Goal: Task Accomplishment & Management: Use online tool/utility

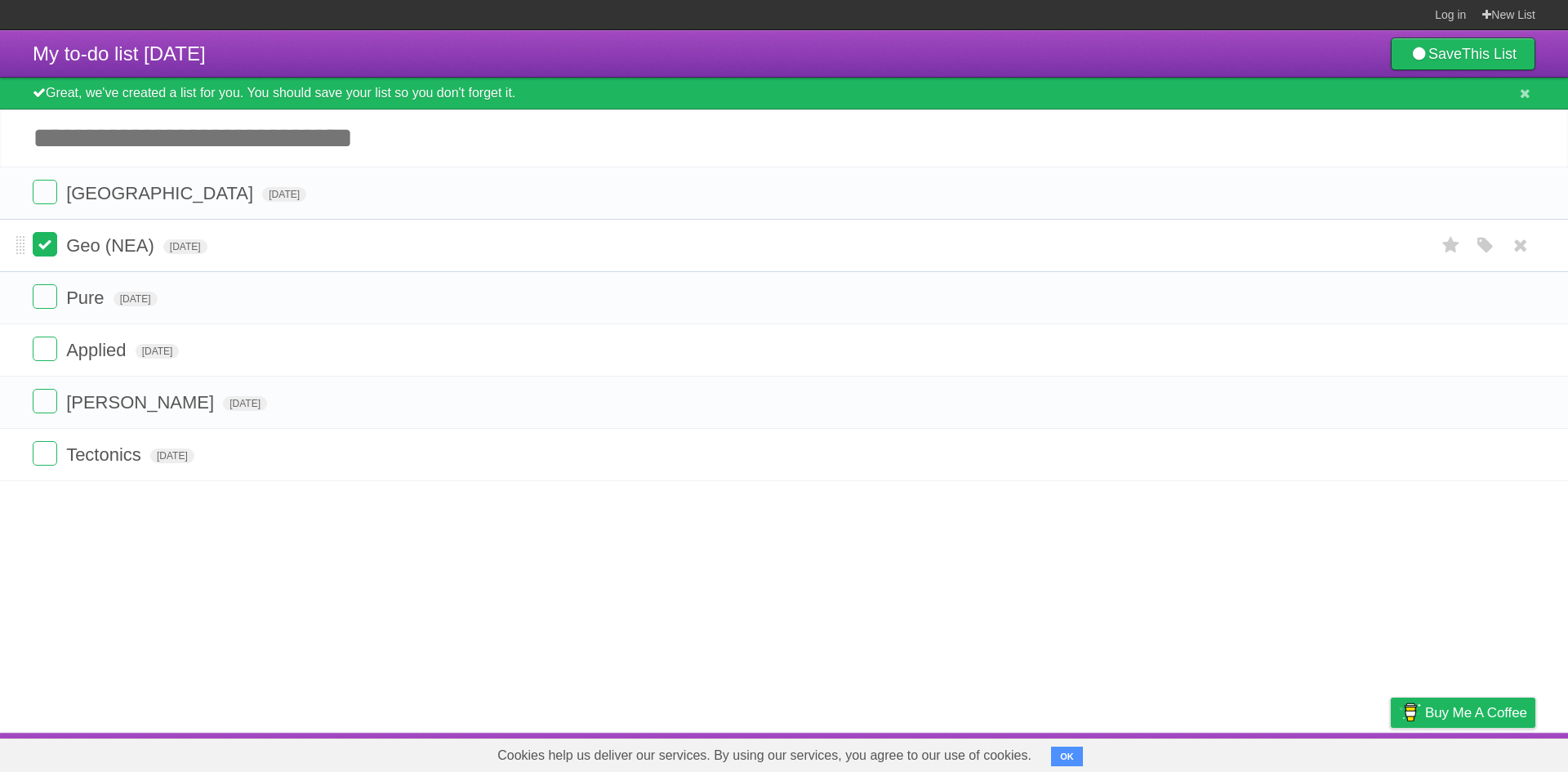
click at [41, 247] on label at bounding box center [45, 245] width 25 height 25
click at [44, 454] on label at bounding box center [45, 454] width 25 height 25
click at [50, 400] on label at bounding box center [45, 401] width 25 height 25
click at [12, 402] on li "Geo (NEA) [DATE] White Red Blue Green Purple Orange" at bounding box center [784, 402] width 1568 height 53
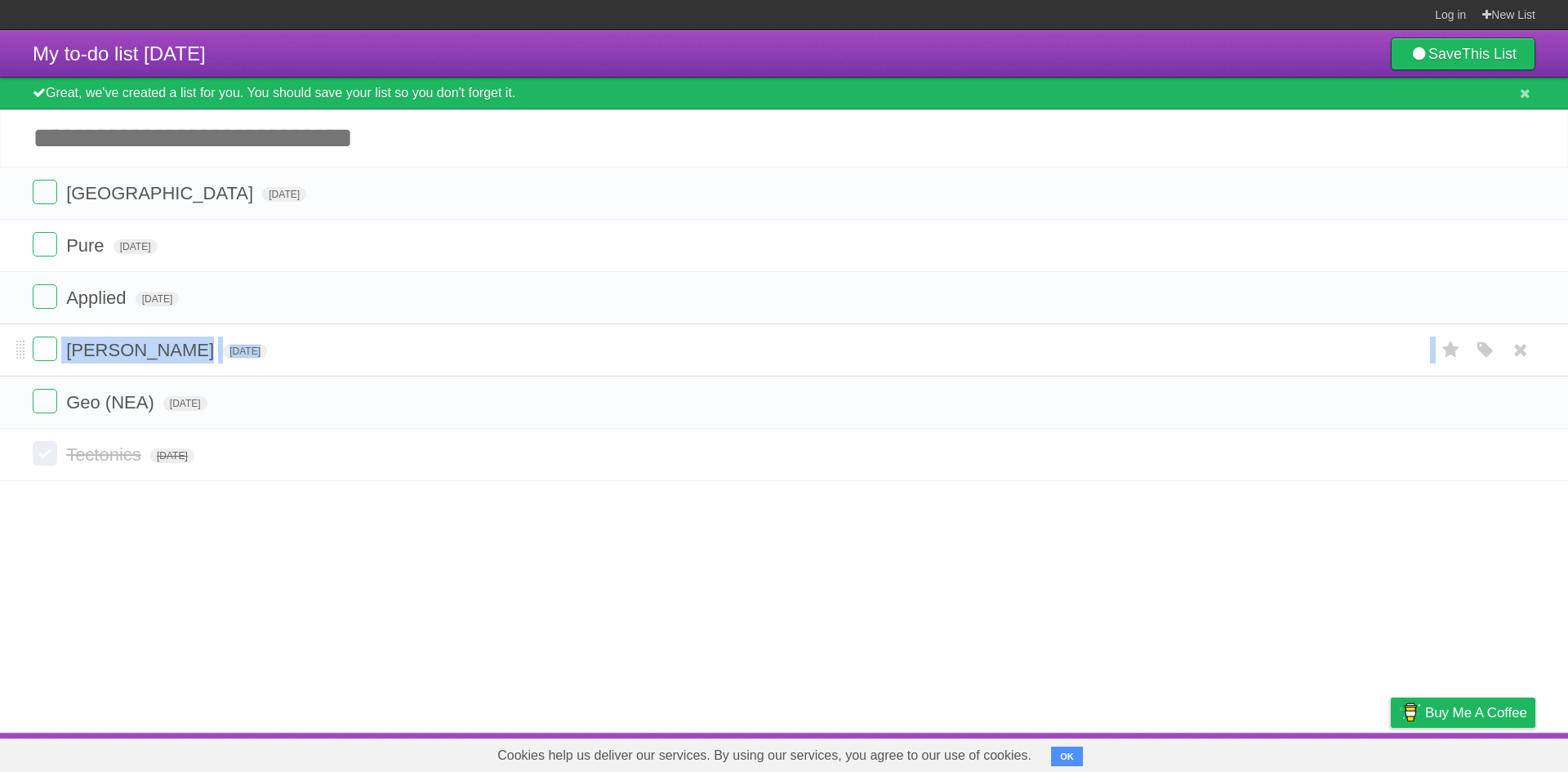
drag, startPoint x: 15, startPoint y: 400, endPoint x: 24, endPoint y: 365, distance: 36.1
click at [23, 370] on ul "[GEOGRAPHIC_DATA] [DATE] White Red Blue Green Purple Orange Pure [DATE] White R…" at bounding box center [784, 298] width 1568 height 262
click at [217, 656] on article "My to-do list [DATE] Save This List Great, we've created a list for you. You sh…" at bounding box center [784, 381] width 1568 height 703
drag, startPoint x: 19, startPoint y: 351, endPoint x: 15, endPoint y: 415, distance: 64.1
drag, startPoint x: 22, startPoint y: 302, endPoint x: 20, endPoint y: 365, distance: 63.0
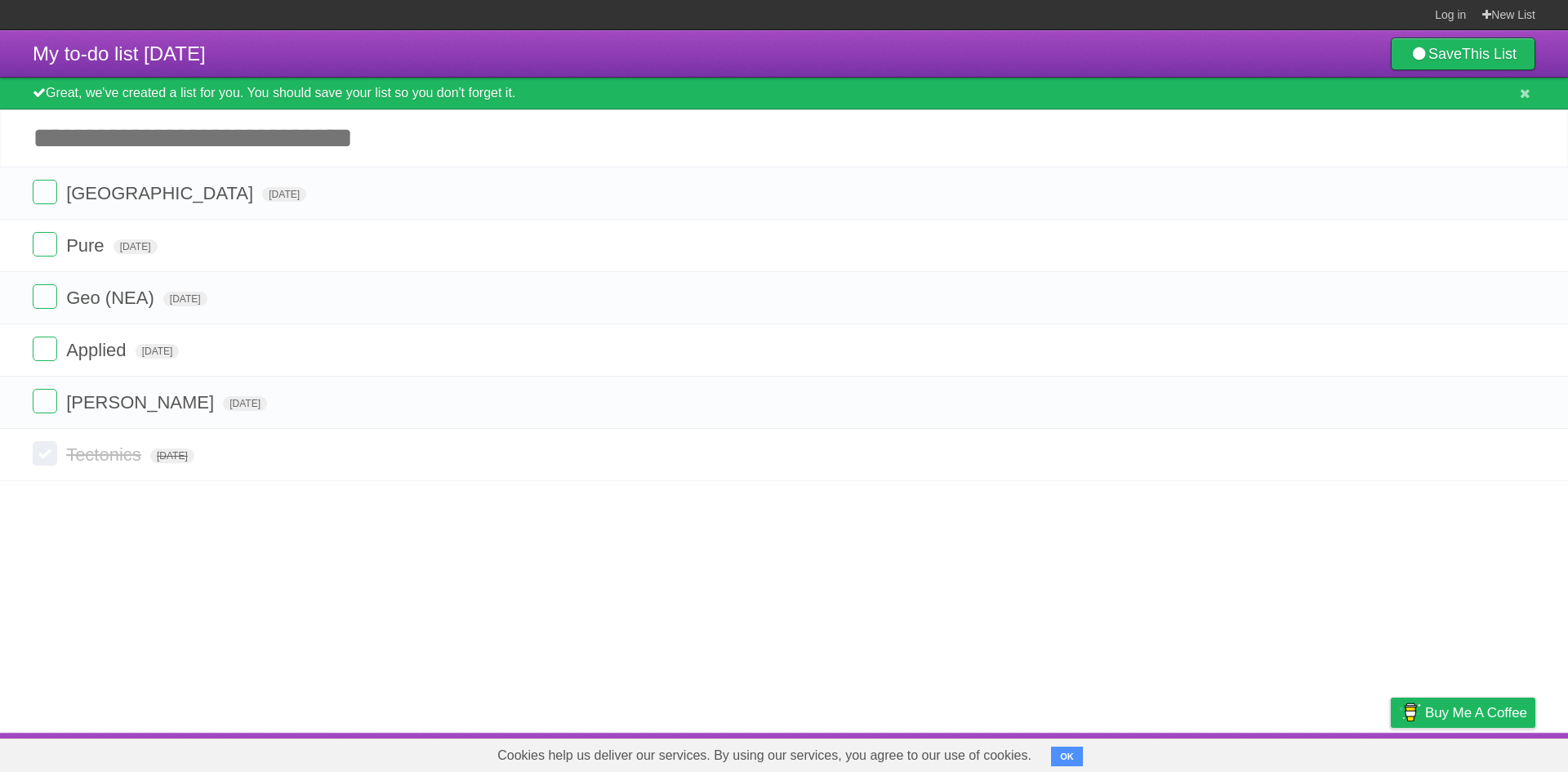
click at [1079, 747] on button "OK" at bounding box center [1067, 757] width 32 height 19
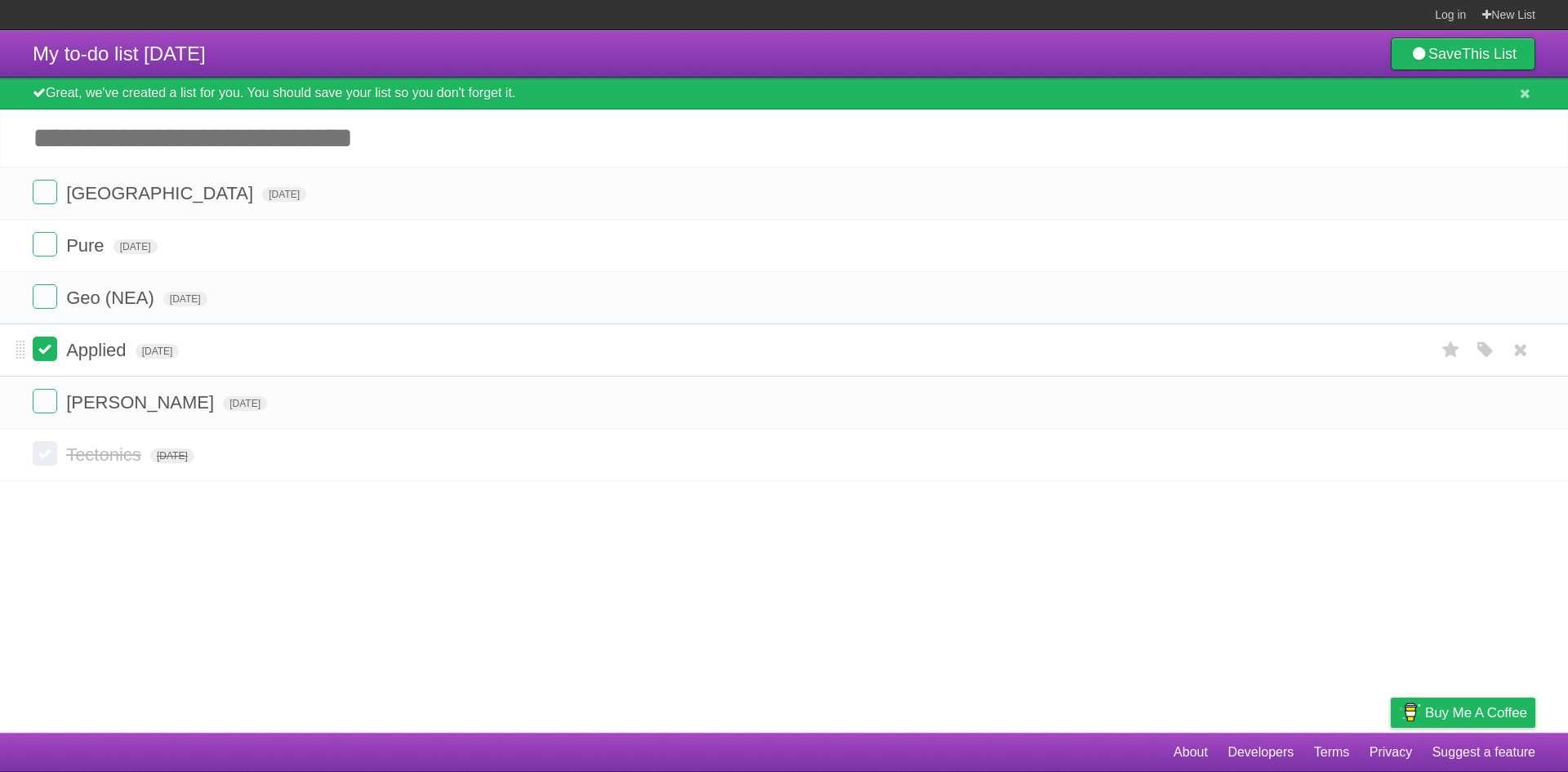
click at [39, 352] on label at bounding box center [45, 350] width 25 height 25
click at [615, 563] on article "My to-do list [DATE] Save This List Great, we've created a list for you. You sh…" at bounding box center [784, 381] width 1568 height 703
click at [50, 359] on label at bounding box center [45, 350] width 25 height 25
click at [47, 302] on label at bounding box center [45, 297] width 25 height 25
